Goal: Task Accomplishment & Management: Complete application form

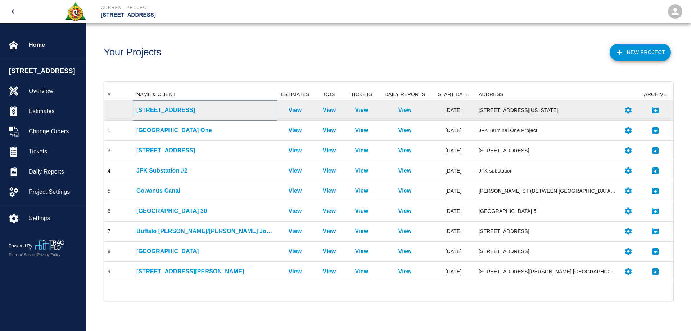
click at [168, 111] on p "[STREET_ADDRESS]" at bounding box center [204, 110] width 137 height 9
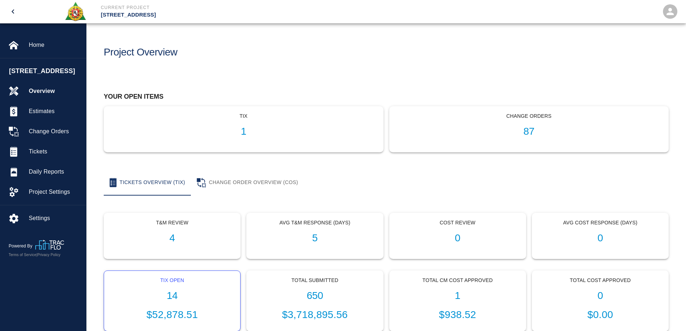
click at [176, 289] on div "Tix Open 14 $52,878.51" at bounding box center [172, 301] width 136 height 60
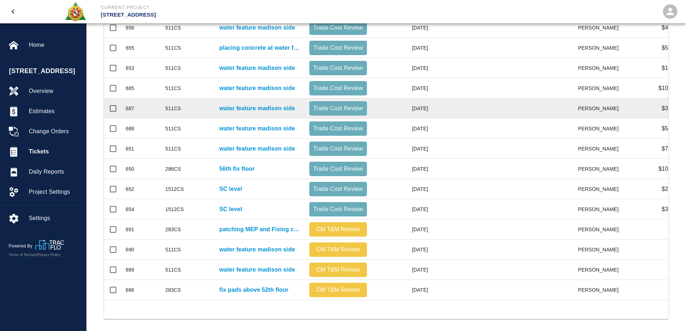
scroll to position [180, 0]
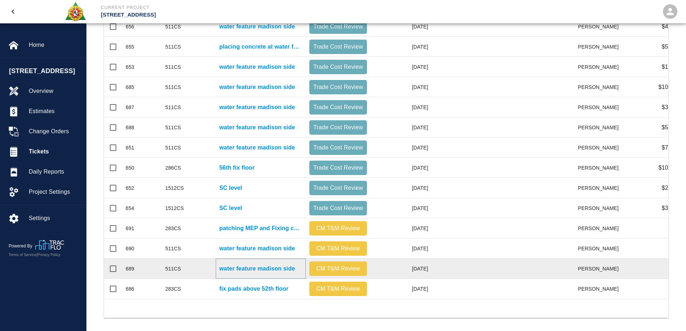
click at [270, 268] on p "water feature madison side" at bounding box center [257, 268] width 76 height 9
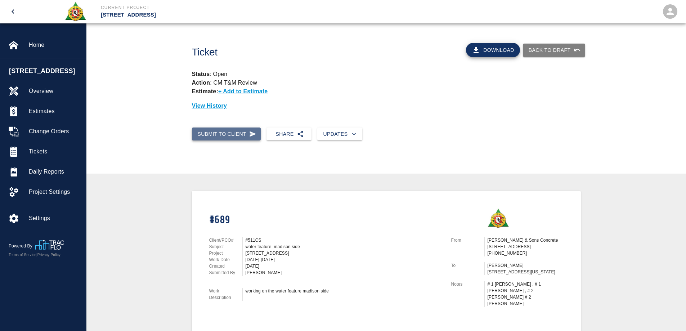
click at [241, 133] on button "Submit to Client" at bounding box center [226, 133] width 69 height 13
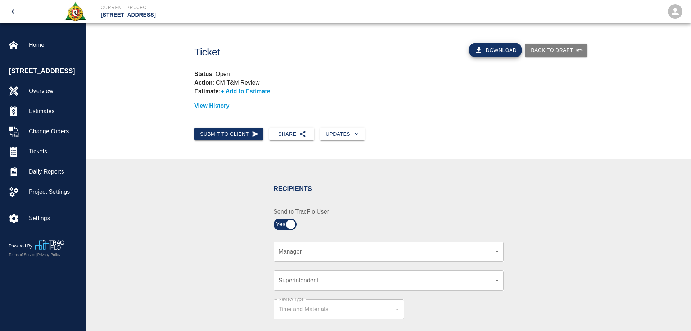
click at [300, 251] on body "Current Project [STREET_ADDRESS] Home [STREET_ADDRESS] Overview Estimates Chang…" at bounding box center [345, 165] width 691 height 331
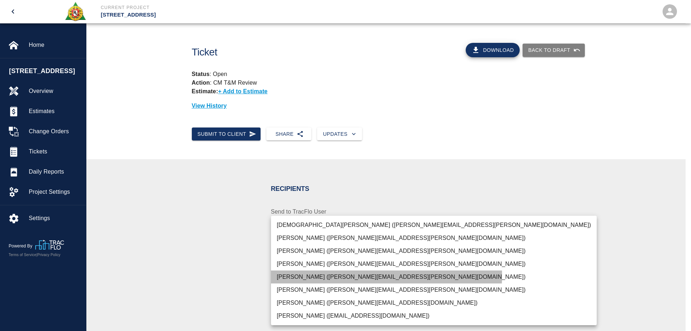
click at [312, 275] on li "[PERSON_NAME] ([PERSON_NAME][EMAIL_ADDRESS][PERSON_NAME][DOMAIN_NAME])" at bounding box center [434, 276] width 326 height 13
type input "15ee5819-a12b-4d49-b208-872c21abcab9"
click at [313, 276] on li "[PERSON_NAME] ([PERSON_NAME][EMAIL_ADDRESS][PERSON_NAME][DOMAIN_NAME])" at bounding box center [434, 276] width 326 height 13
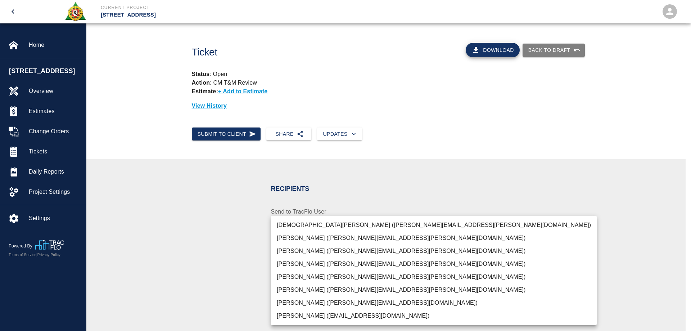
click at [293, 278] on li "[PERSON_NAME] ([PERSON_NAME][EMAIL_ADDRESS][PERSON_NAME][DOMAIN_NAME])" at bounding box center [434, 276] width 326 height 13
click at [189, 278] on div at bounding box center [345, 165] width 691 height 331
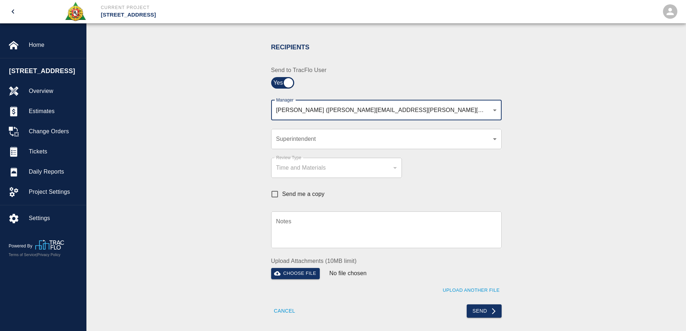
scroll to position [144, 0]
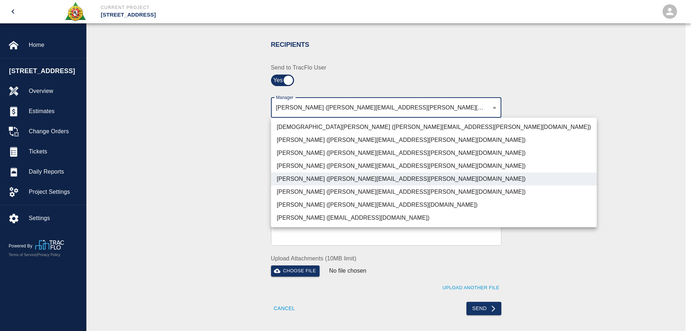
click at [411, 111] on body "Current Project [STREET_ADDRESS][GEOGRAPHIC_DATA][STREET_ADDRESS] Overview Esti…" at bounding box center [345, 21] width 691 height 331
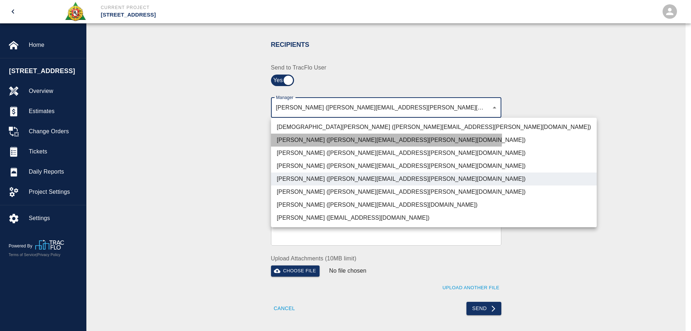
click at [369, 138] on li "[PERSON_NAME] ([PERSON_NAME][EMAIL_ADDRESS][PERSON_NAME][DOMAIN_NAME])" at bounding box center [434, 140] width 326 height 13
type input "15ee5819-a12b-4d49-b208-872c21abcab9,46b2a3ba-afb6-4300-89a7-2c999d3c6c67"
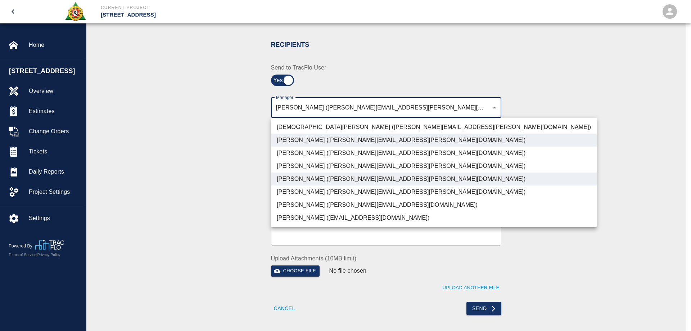
click at [234, 163] on div at bounding box center [345, 165] width 691 height 331
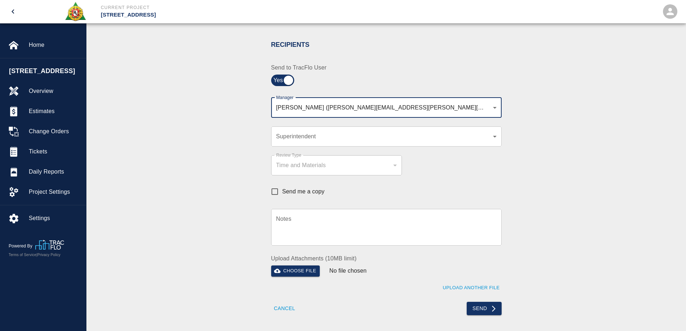
click at [320, 226] on textarea "Notes" at bounding box center [386, 227] width 220 height 25
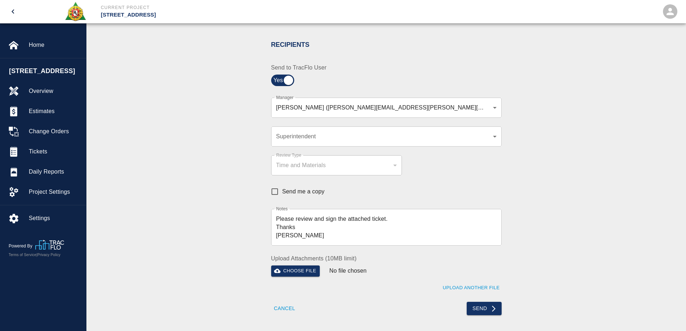
drag, startPoint x: 274, startPoint y: 217, endPoint x: 293, endPoint y: 238, distance: 28.1
click at [293, 238] on div "Please review and sign the attached ticket. Thanks Mark x Notes" at bounding box center [386, 227] width 230 height 37
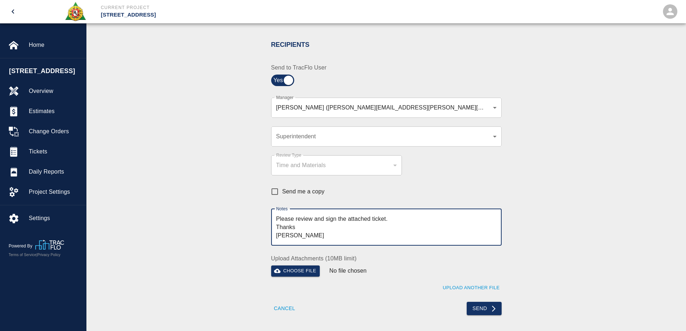
drag, startPoint x: 293, startPoint y: 238, endPoint x: 269, endPoint y: 219, distance: 30.7
click at [269, 219] on div "Notes Please review and sign the attached ticket. Thanks Mark x Notes" at bounding box center [381, 222] width 239 height 45
drag, startPoint x: 274, startPoint y: 220, endPoint x: 303, endPoint y: 228, distance: 30.0
click at [303, 228] on textarea "Please review and sign the attached ticket. Thanks [PERSON_NAME]" at bounding box center [386, 227] width 220 height 25
click at [397, 219] on textarea "Please review and sign the attached ticket. Thanks [PERSON_NAME]" at bounding box center [386, 227] width 220 height 25
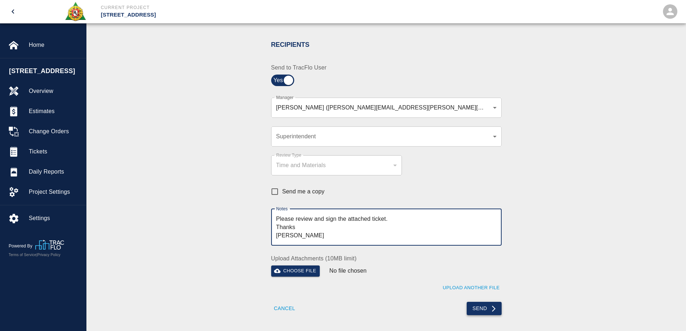
type textarea "Please review and sign the attached ticket. Thanks [PERSON_NAME]"
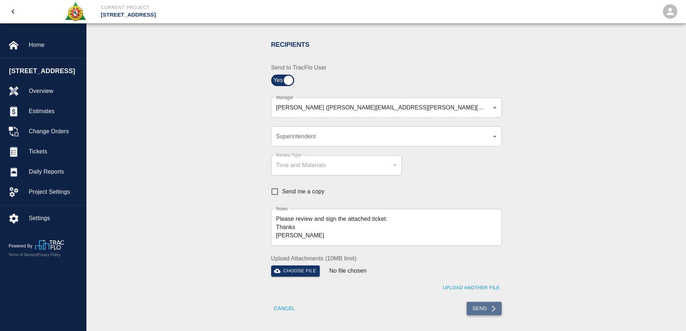
click at [478, 311] on button "Send" at bounding box center [484, 308] width 35 height 13
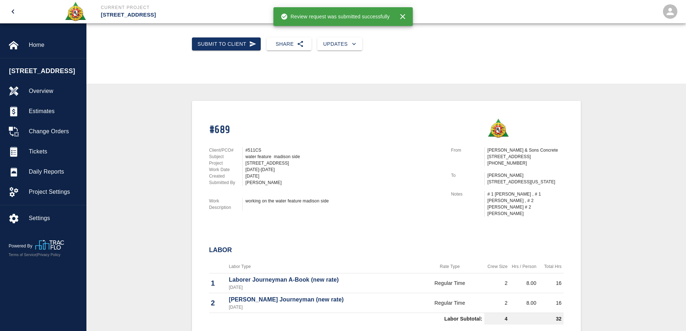
scroll to position [0, 0]
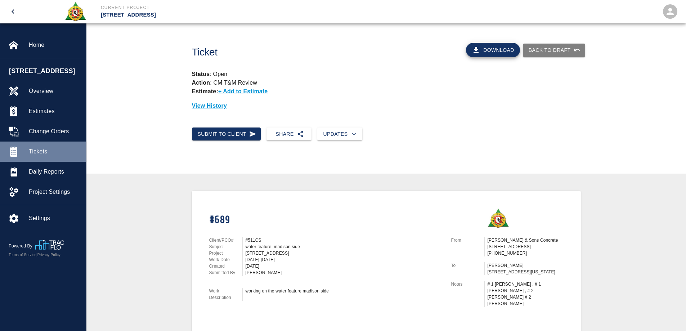
click at [46, 152] on span "Tickets" at bounding box center [54, 151] width 51 height 9
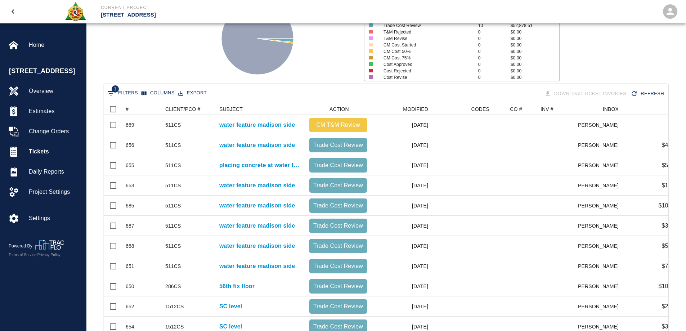
scroll to position [190, 0]
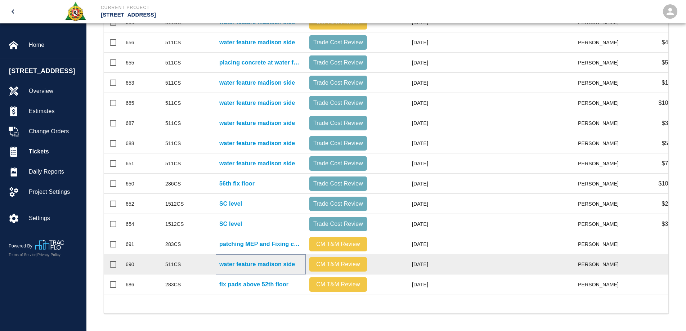
click at [262, 261] on p "water feature madison side" at bounding box center [257, 264] width 76 height 9
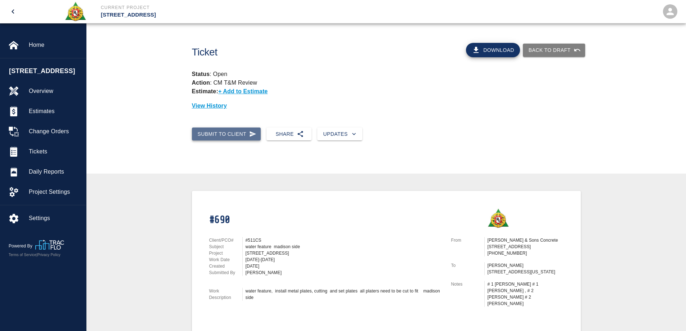
click at [209, 137] on button "Submit to Client" at bounding box center [226, 133] width 69 height 13
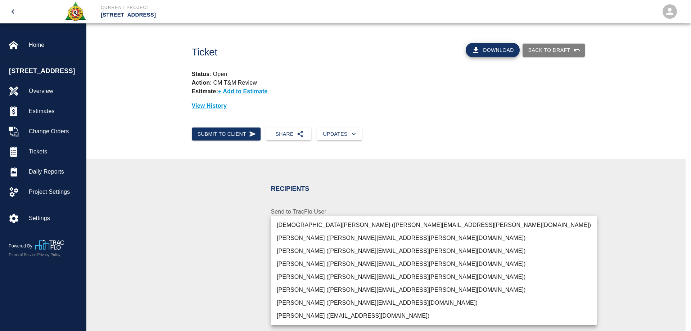
click at [298, 254] on body "Current Project [STREET_ADDRESS] Home [STREET_ADDRESS] Overview Estimates Chang…" at bounding box center [345, 165] width 691 height 331
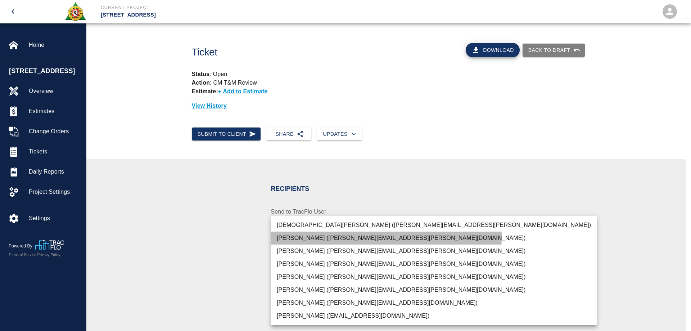
click at [299, 237] on li "[PERSON_NAME] ([PERSON_NAME][EMAIL_ADDRESS][PERSON_NAME][DOMAIN_NAME])" at bounding box center [434, 237] width 326 height 13
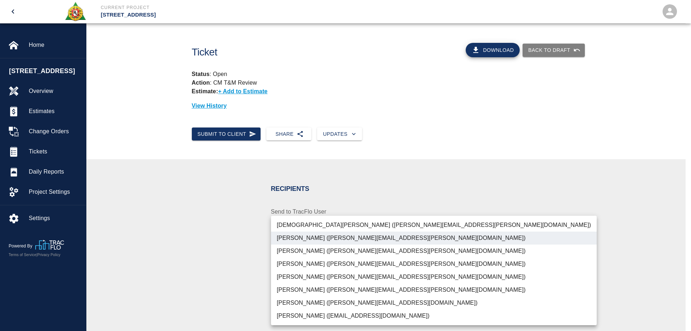
click at [300, 275] on li "[PERSON_NAME] ([PERSON_NAME][EMAIL_ADDRESS][PERSON_NAME][DOMAIN_NAME])" at bounding box center [434, 276] width 326 height 13
type input "46b2a3ba-afb6-4300-89a7-2c999d3c6c67,15ee5819-a12b-4d49-b208-872c21abcab9"
click at [178, 296] on div at bounding box center [345, 165] width 691 height 331
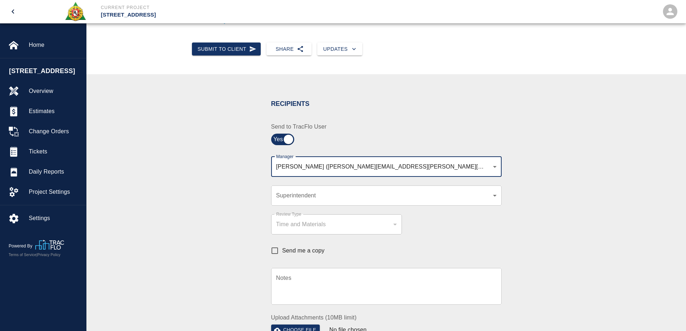
scroll to position [108, 0]
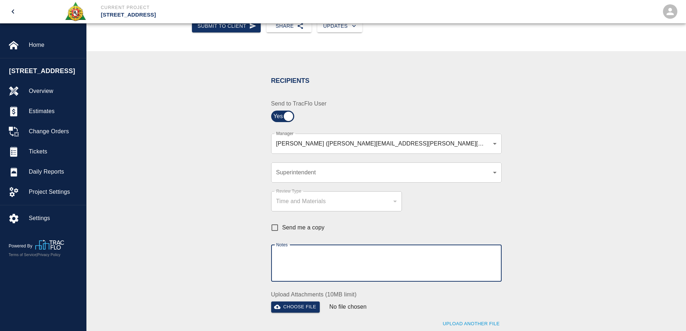
click at [300, 253] on textarea "Notes" at bounding box center [386, 263] width 220 height 25
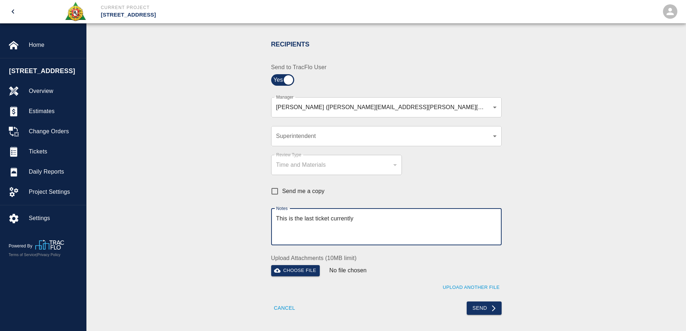
scroll to position [144, 0]
click at [314, 218] on textarea "This is the last ticket currently that I have that still" at bounding box center [386, 227] width 220 height 25
click at [428, 219] on textarea "This is the last PI 511 ticket currently that I have that still" at bounding box center [386, 227] width 220 height 25
type textarea "This is the last PI 511 ticket currently that I have. Please review and sign. T…"
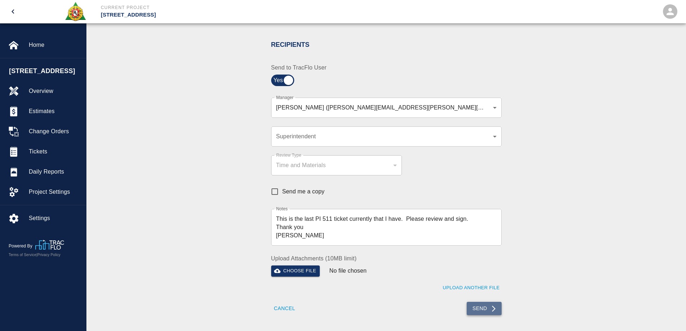
click at [486, 307] on button "Send" at bounding box center [484, 308] width 35 height 13
